Goal: Task Accomplishment & Management: Use online tool/utility

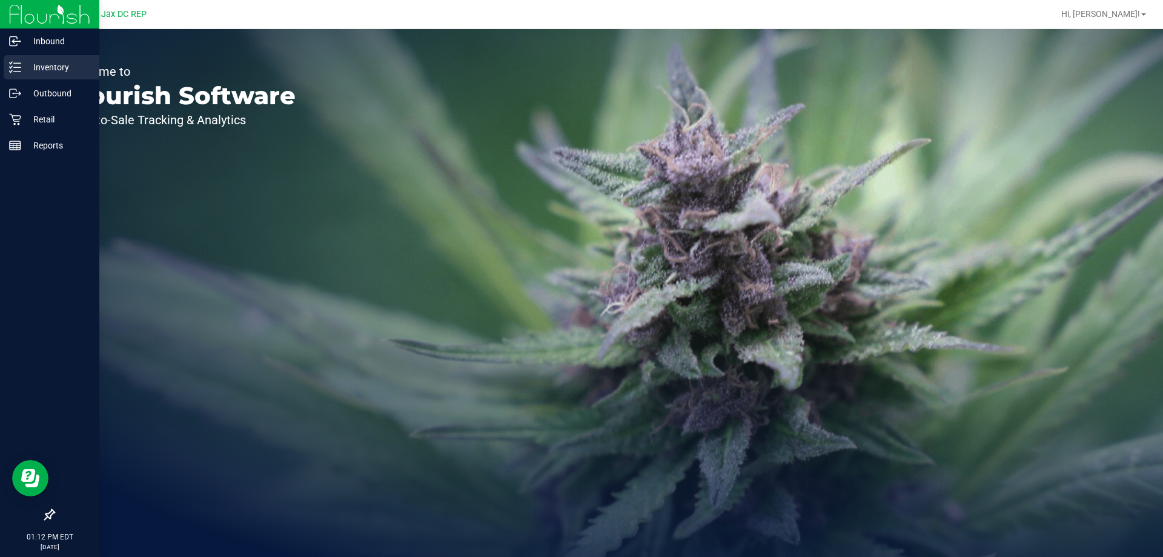
click at [50, 67] on p "Inventory" at bounding box center [57, 67] width 73 height 15
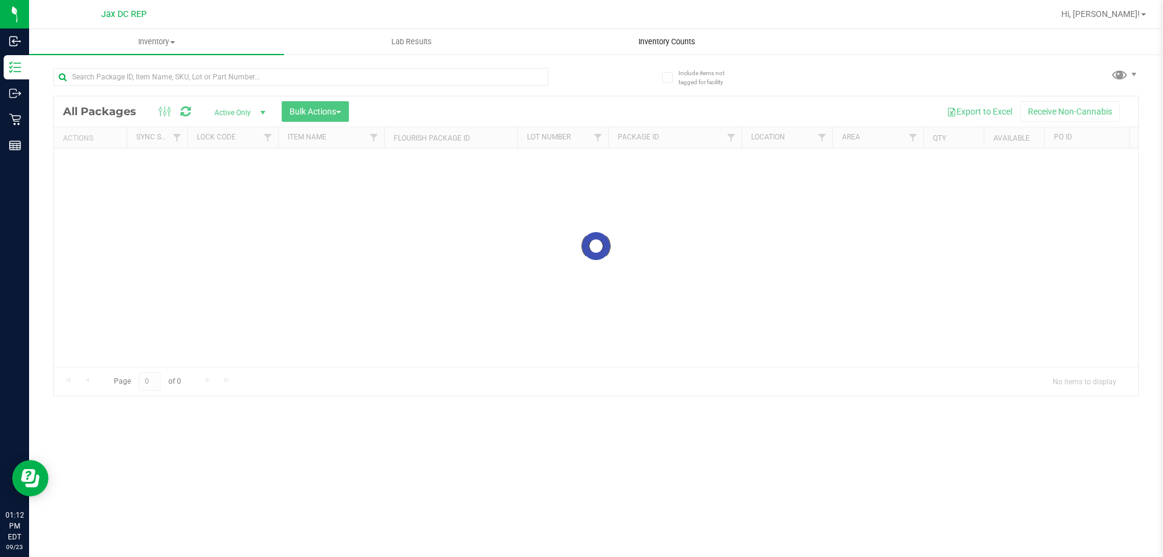
click at [645, 35] on uib-tab-heading "Inventory Counts" at bounding box center [667, 42] width 254 height 24
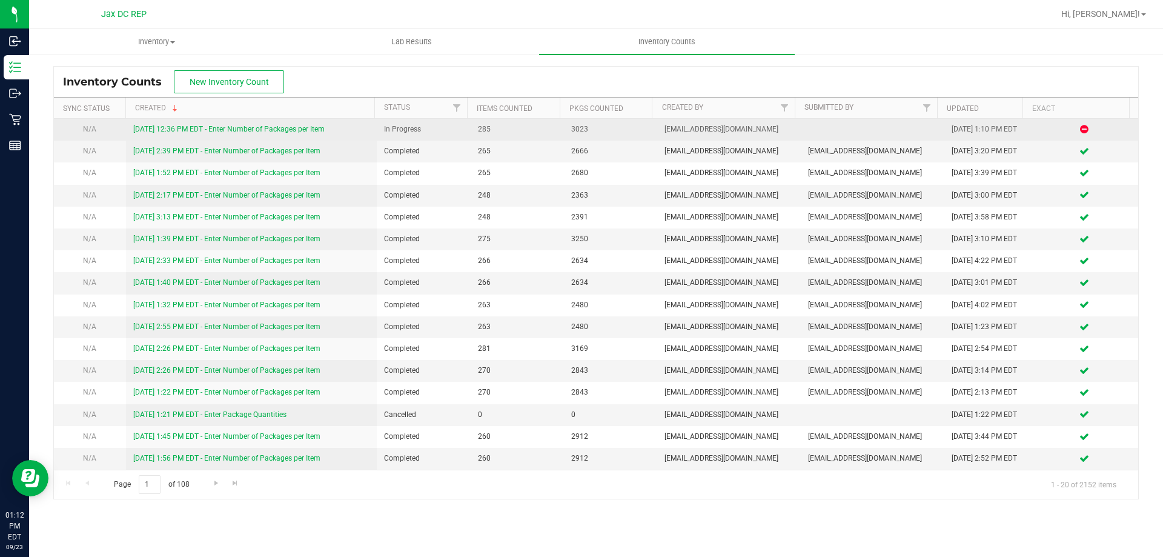
click at [189, 131] on link "[DATE] 12:36 PM EDT - Enter Number of Packages per Item" at bounding box center [228, 129] width 191 height 8
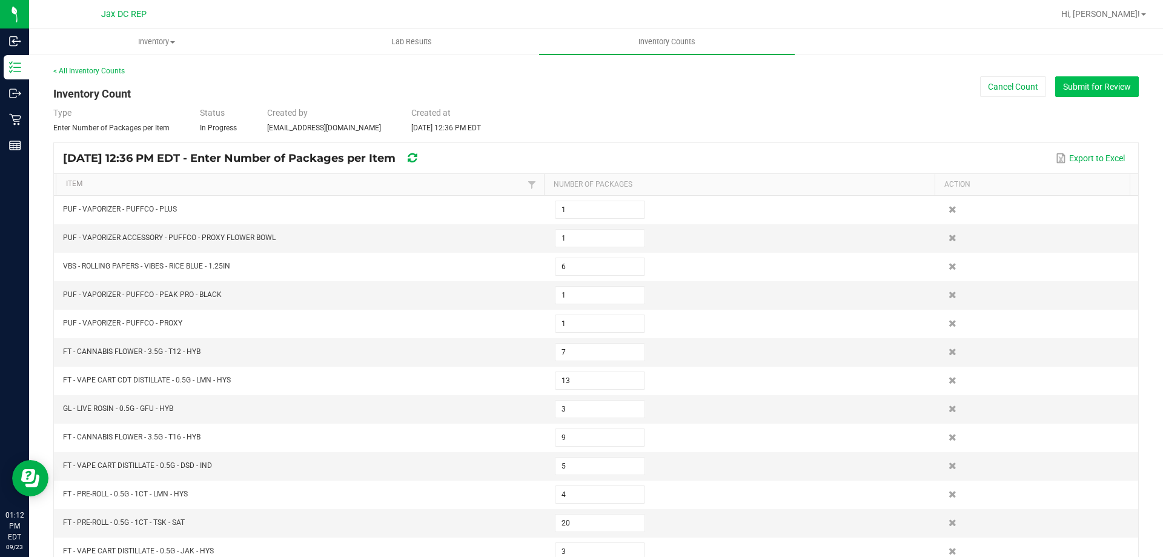
click at [1073, 84] on button "Submit for Review" at bounding box center [1097, 86] width 84 height 21
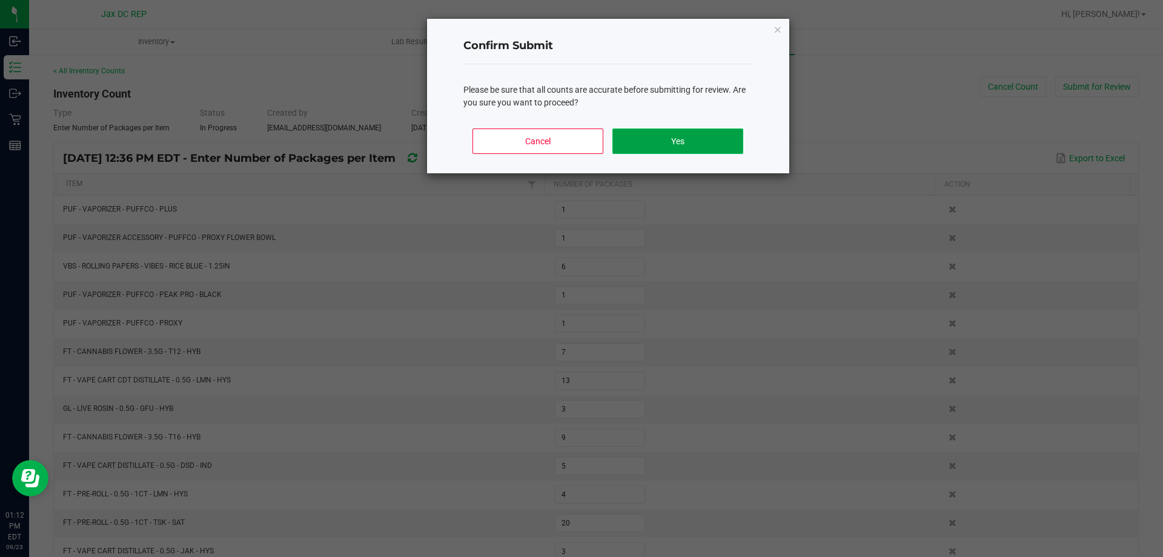
click at [649, 144] on button "Yes" at bounding box center [677, 140] width 130 height 25
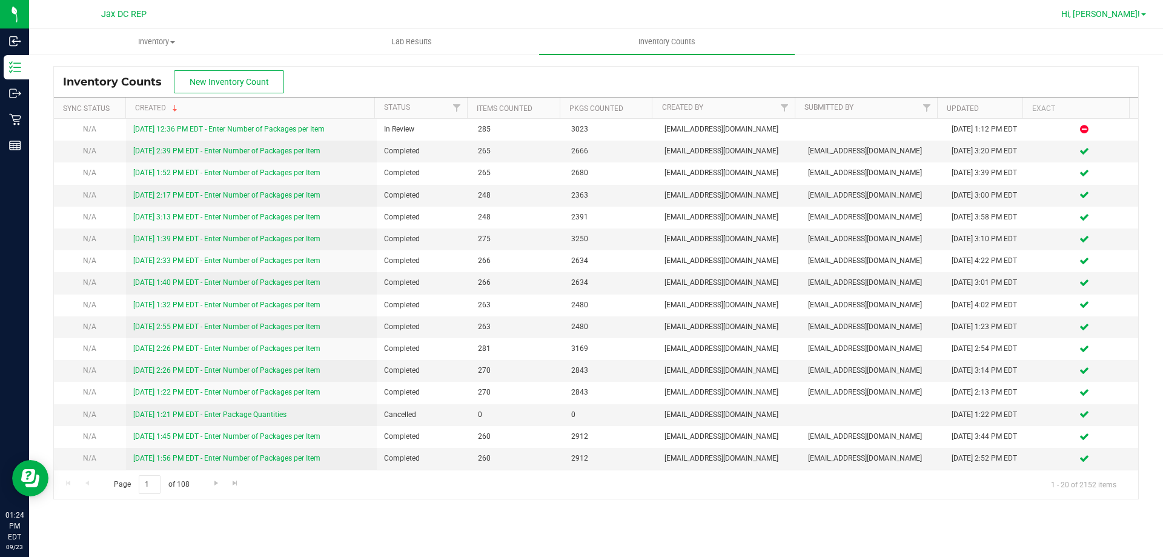
click at [1121, 19] on link "Hi, [PERSON_NAME]!" at bounding box center [1103, 14] width 94 height 13
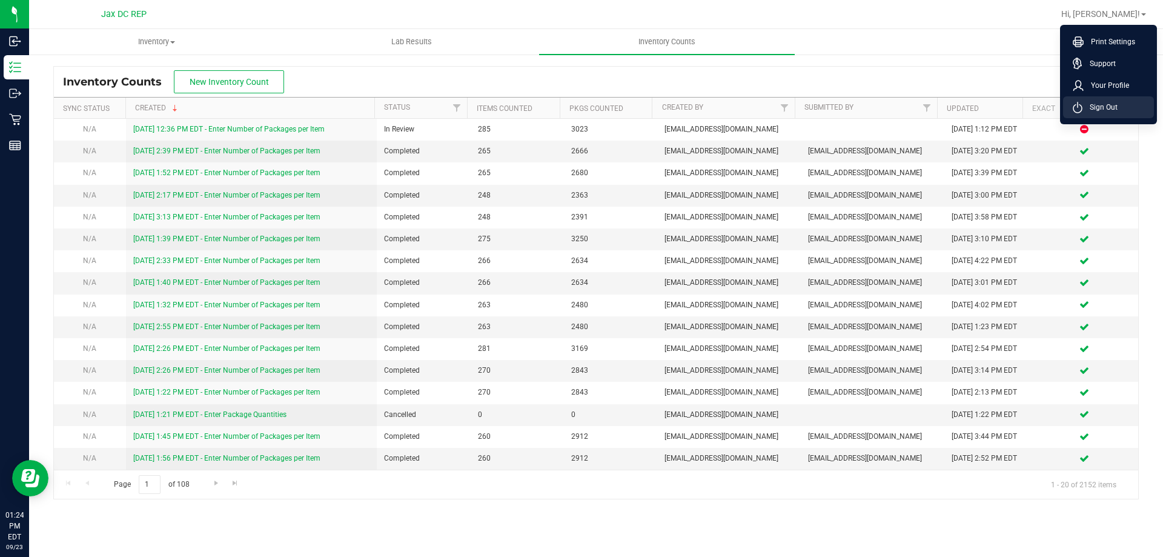
click at [1102, 111] on span "Sign Out" at bounding box center [1099, 107] width 35 height 12
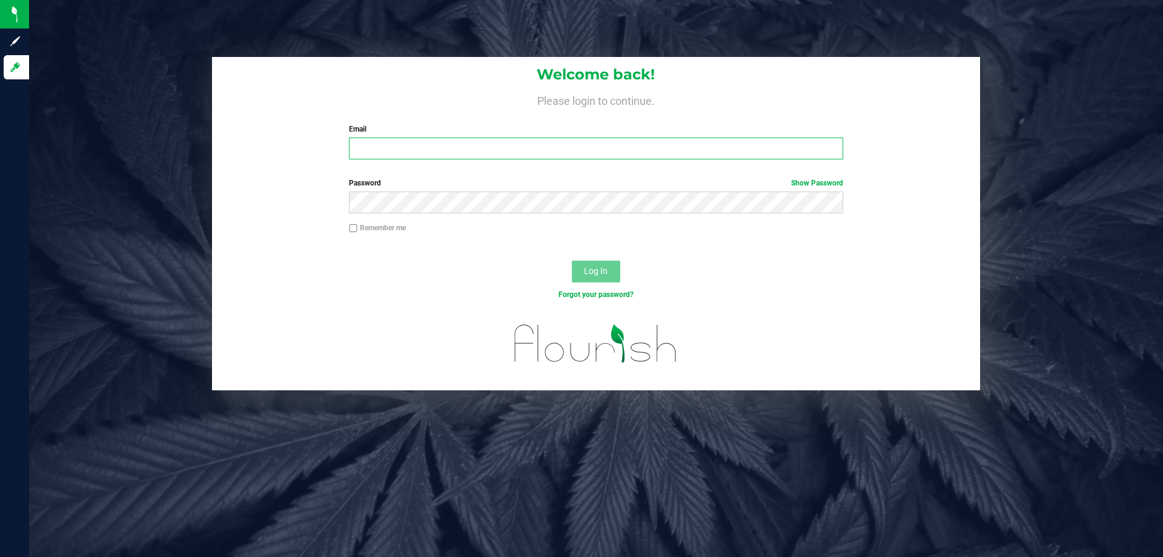
click at [377, 159] on input "Email" at bounding box center [596, 148] width 494 height 22
type input "[EMAIL_ADDRESS][DOMAIN_NAME]"
click at [572, 260] on button "Log In" at bounding box center [596, 271] width 48 height 22
